Goal: Task Accomplishment & Management: Manage account settings

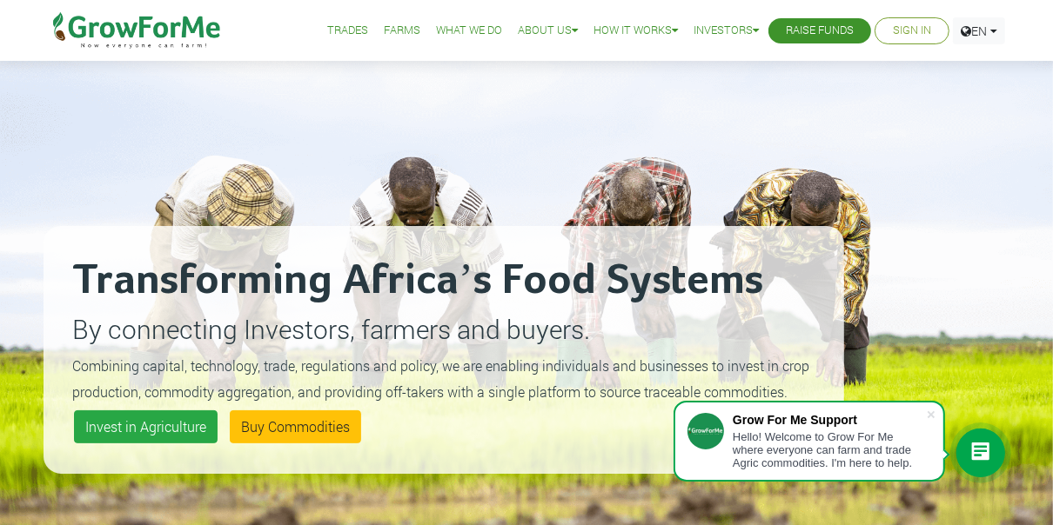
click at [907, 30] on link "Sign In" at bounding box center [912, 31] width 38 height 18
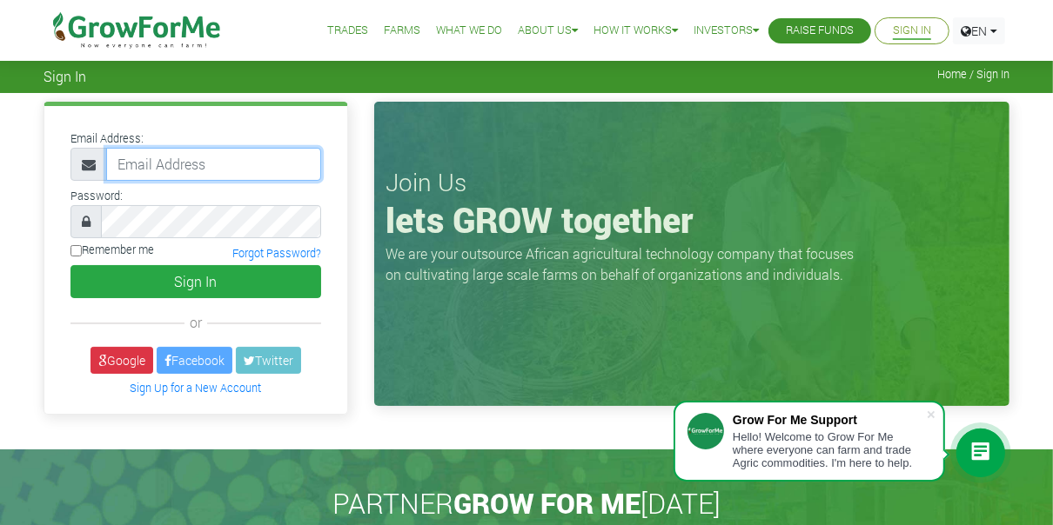
type input "[EMAIL_ADDRESS][DOMAIN_NAME]"
click at [268, 163] on input "ngandaitoe@gmail.com" at bounding box center [213, 164] width 215 height 33
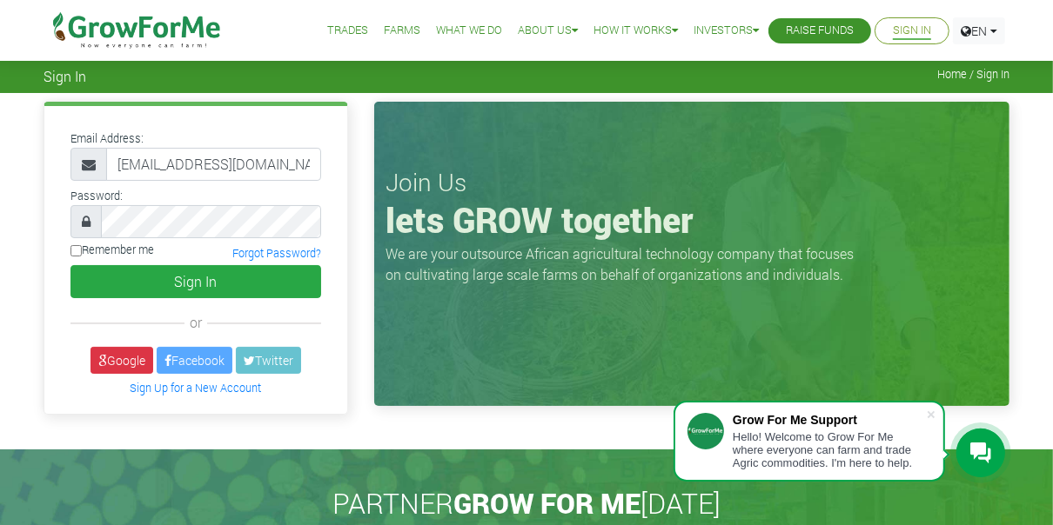
click at [351, 322] on div "Email Address: ngandaitoe@gmail.com Password:" at bounding box center [195, 263] width 331 height 322
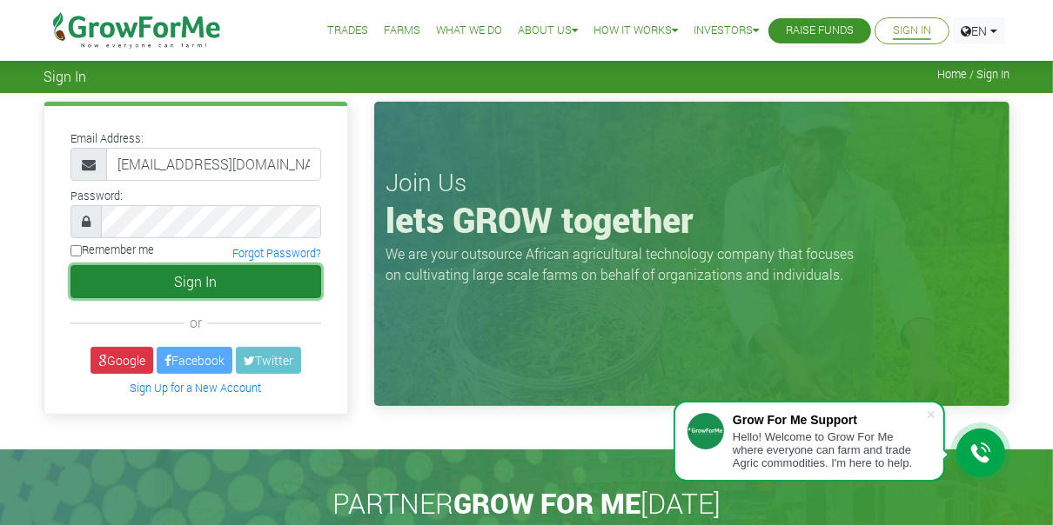
click at [176, 281] on button "Sign In" at bounding box center [195, 281] width 251 height 33
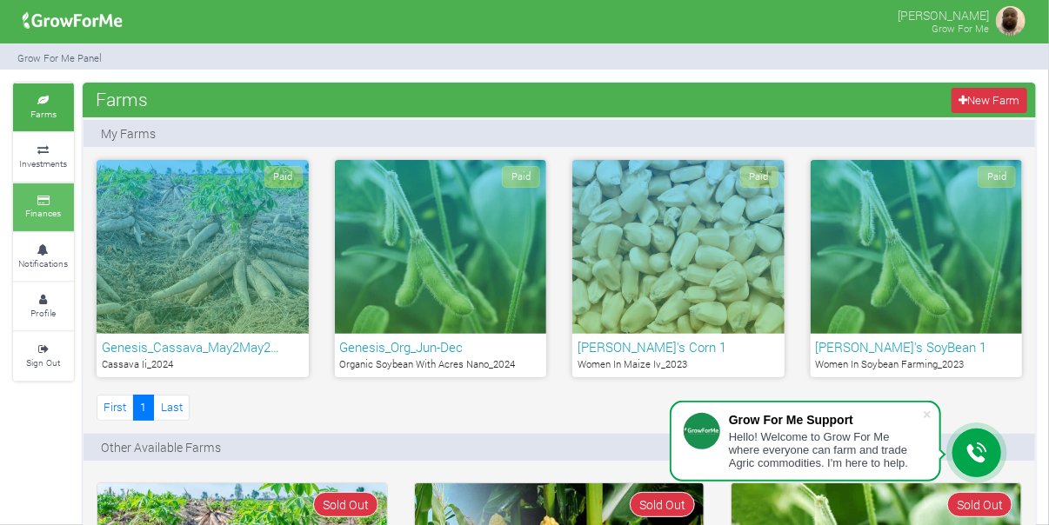
click at [33, 201] on icon at bounding box center [43, 201] width 52 height 9
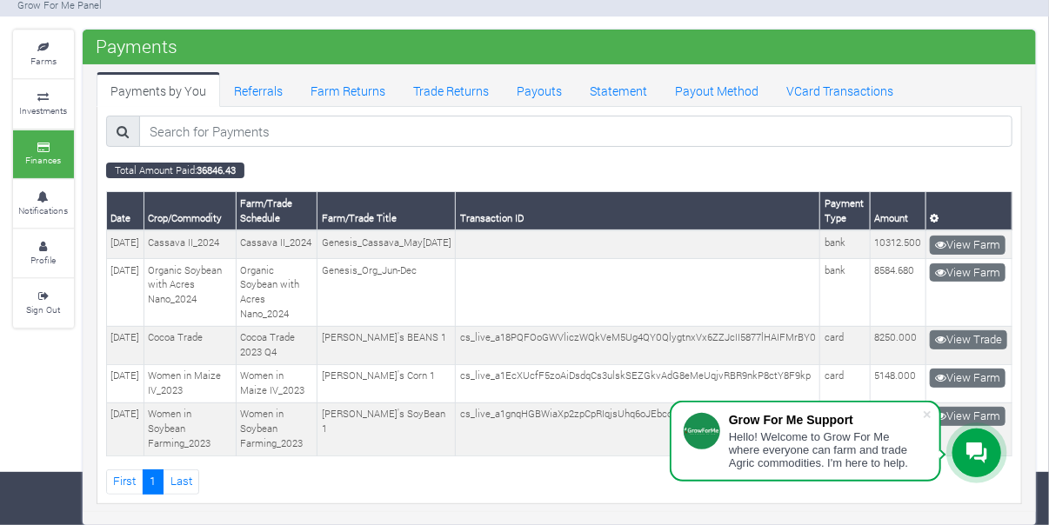
scroll to position [0, 10]
click at [933, 417] on span at bounding box center [927, 414] width 17 height 17
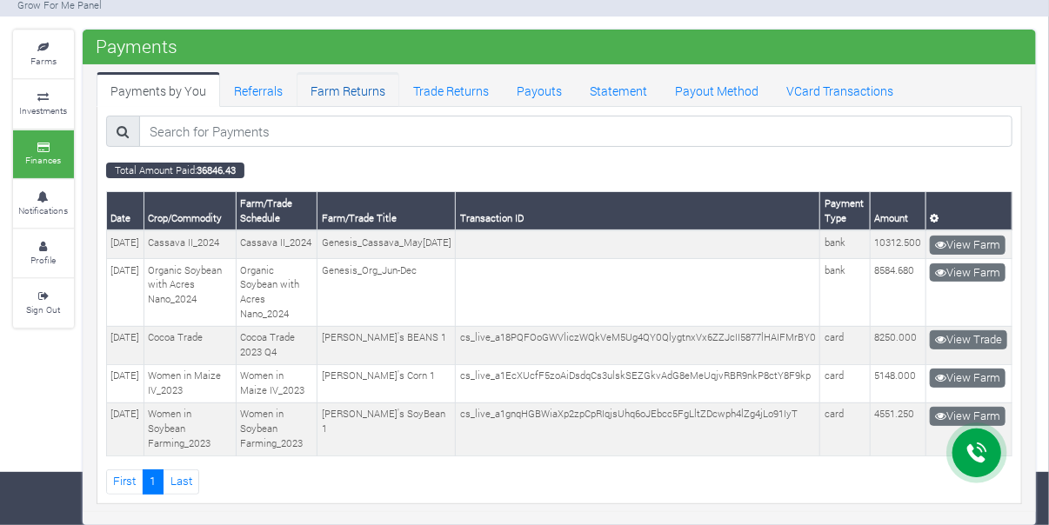
click at [347, 72] on link "Farm Returns" at bounding box center [348, 89] width 103 height 35
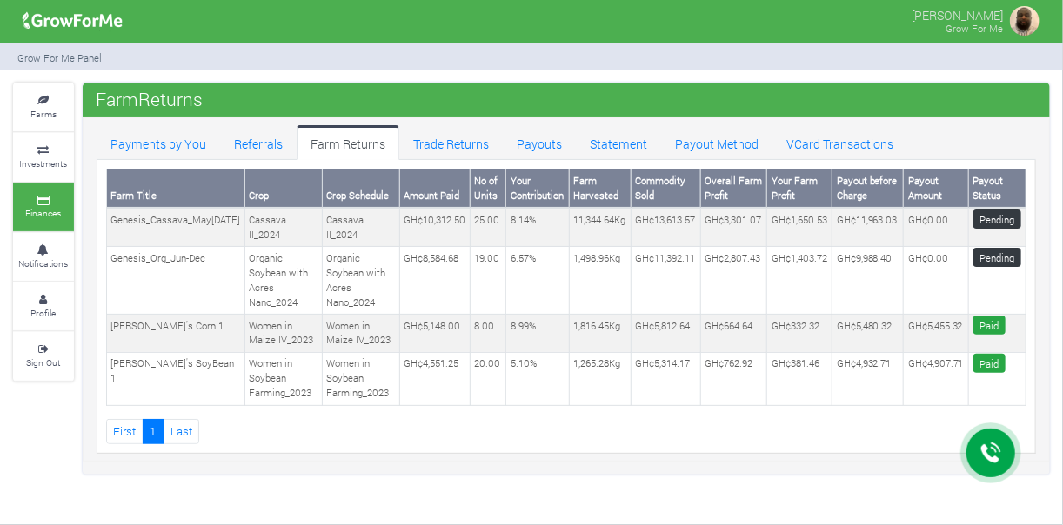
click at [1027, 13] on img at bounding box center [1024, 20] width 35 height 35
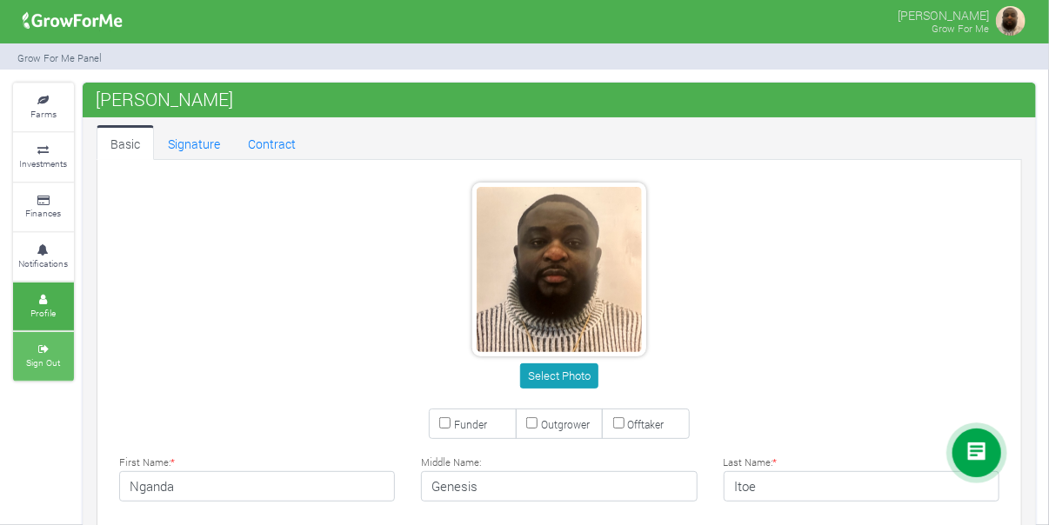
click at [45, 352] on link "Sign Out" at bounding box center [43, 356] width 61 height 48
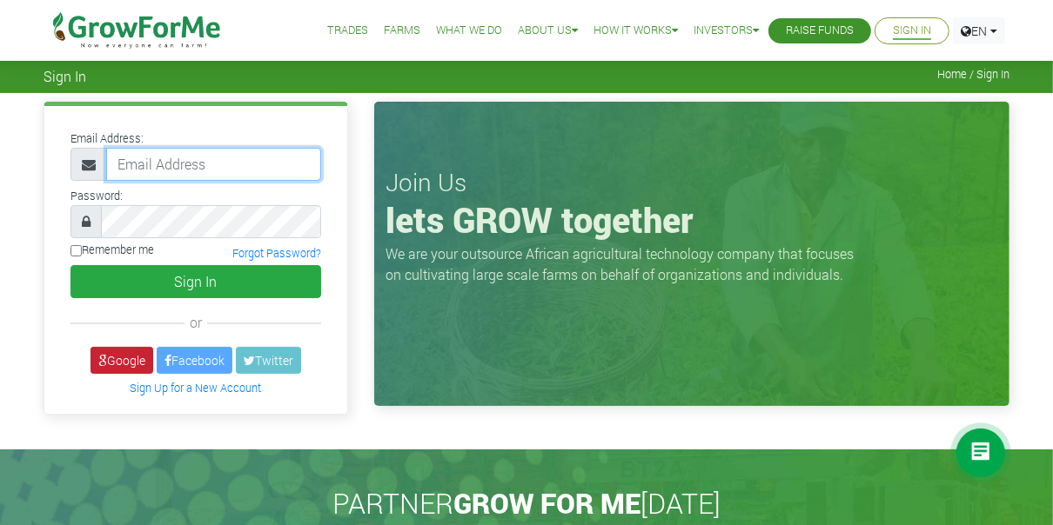
type input "[EMAIL_ADDRESS][DOMAIN_NAME]"
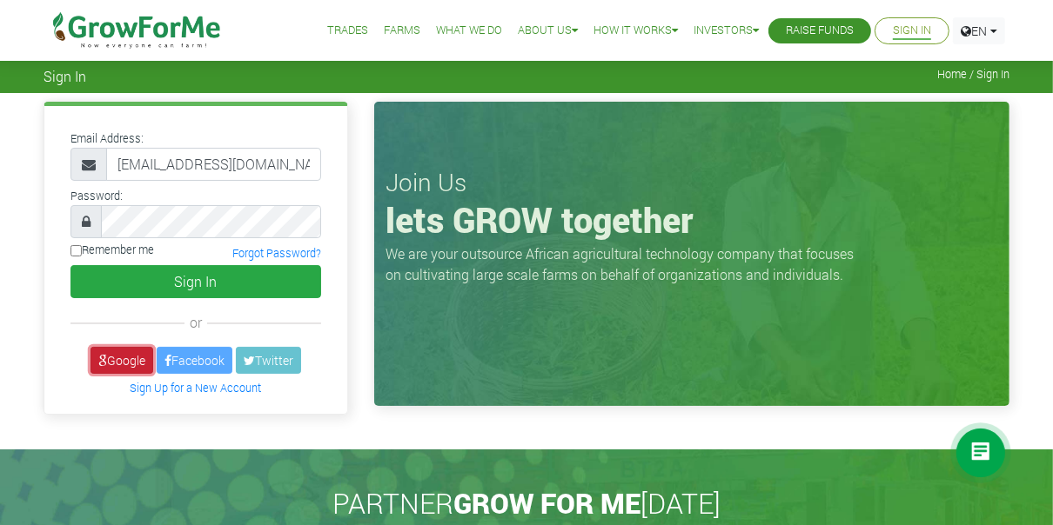
click at [114, 362] on link "Google" at bounding box center [121, 360] width 63 height 27
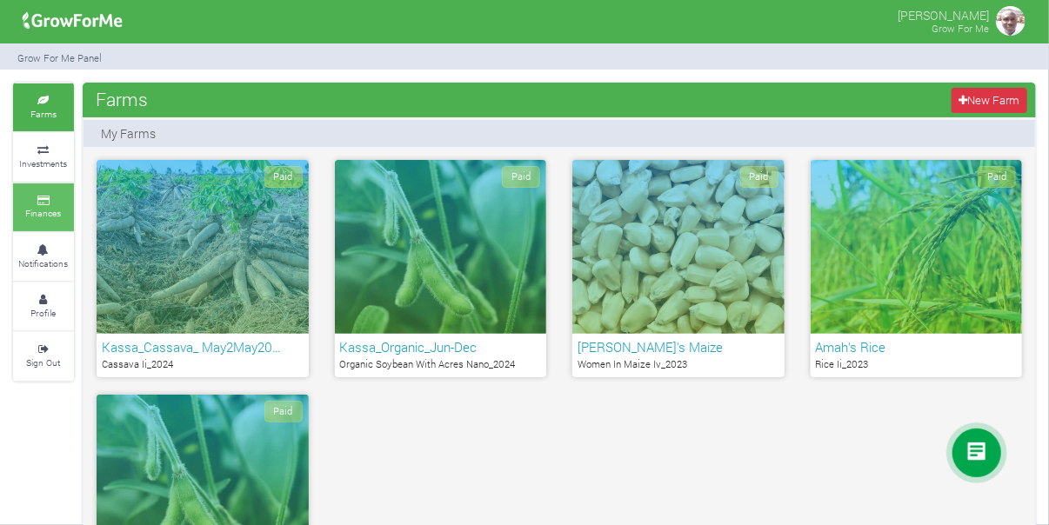
click at [39, 198] on icon at bounding box center [43, 201] width 52 height 9
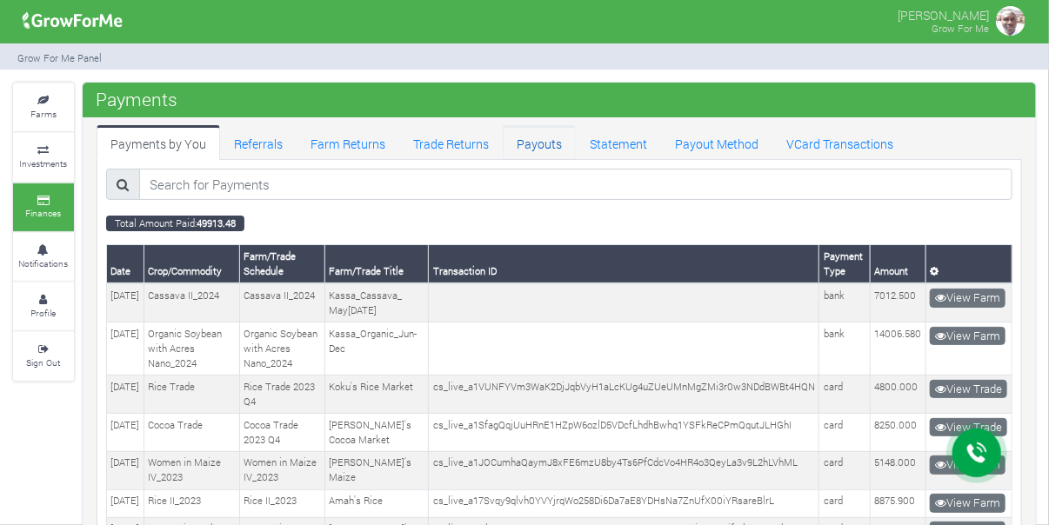
click at [545, 141] on link "Payouts" at bounding box center [539, 142] width 73 height 35
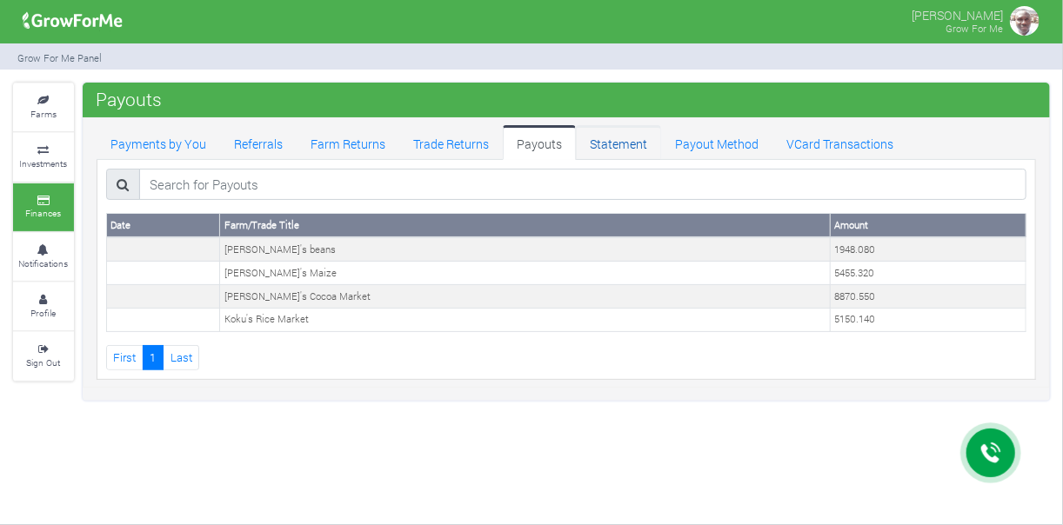
click at [613, 144] on link "Statement" at bounding box center [618, 142] width 85 height 35
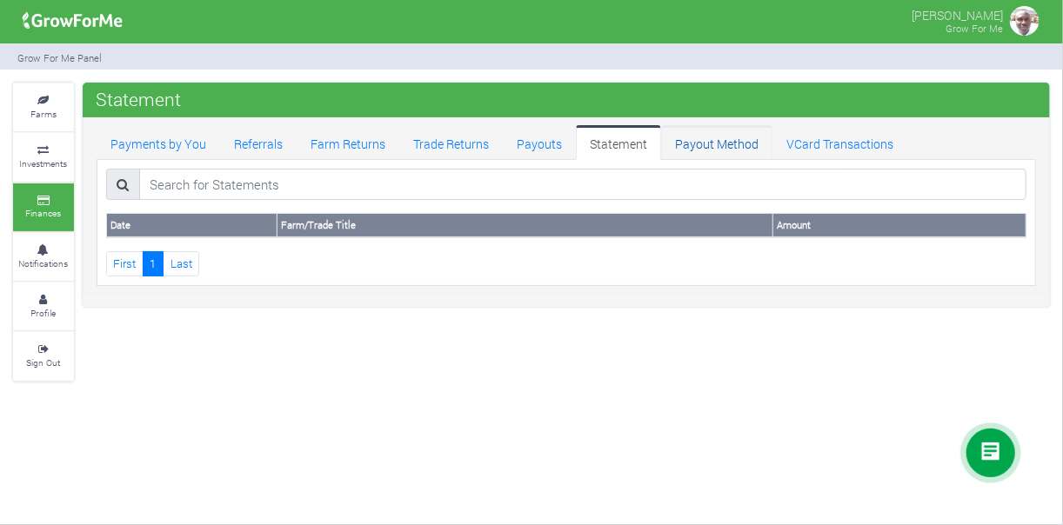
click at [701, 144] on link "Payout Method" at bounding box center [716, 142] width 111 height 35
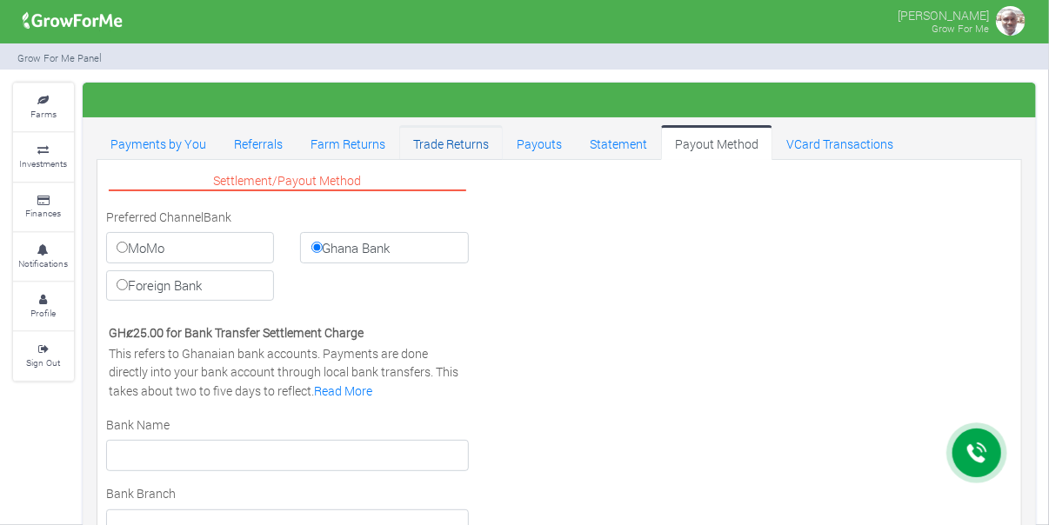
click at [425, 142] on link "Trade Returns" at bounding box center [451, 142] width 104 height 35
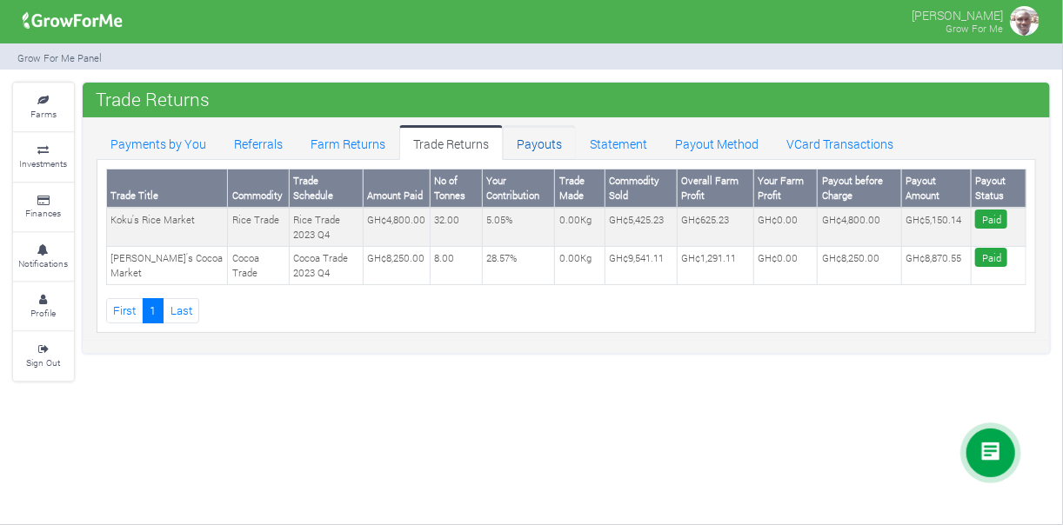
click at [536, 132] on link "Payouts" at bounding box center [539, 142] width 73 height 35
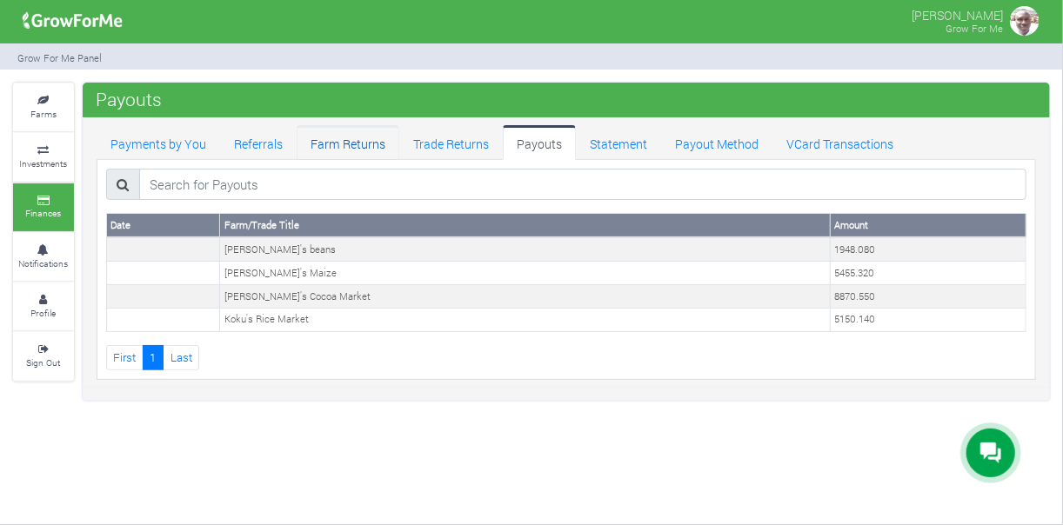
click at [326, 140] on link "Farm Returns" at bounding box center [348, 142] width 103 height 35
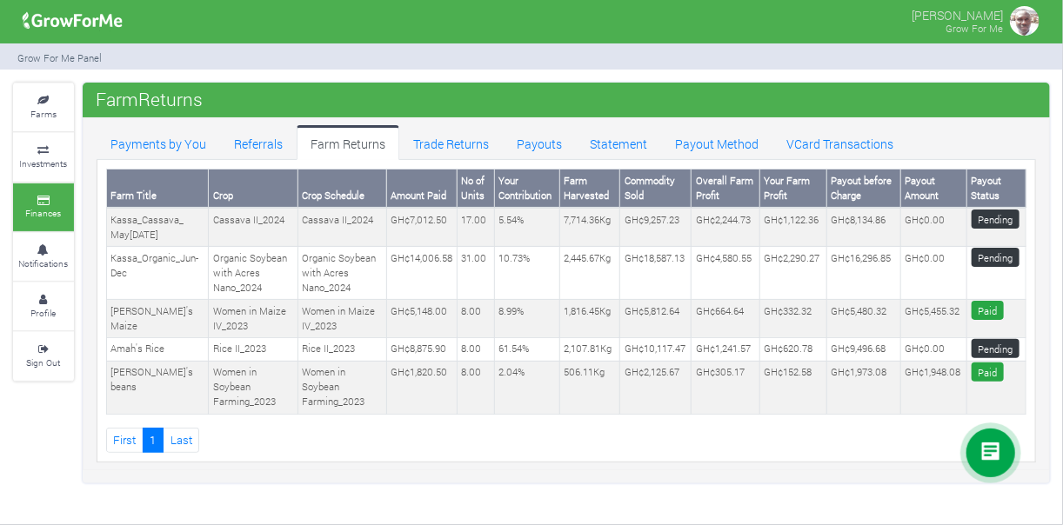
click at [421, 51] on div "Grow For Me Panel" at bounding box center [531, 56] width 1063 height 27
